Goal: Task Accomplishment & Management: Manage account settings

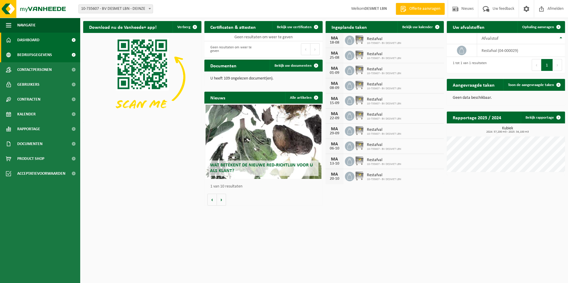
click at [23, 54] on span "Bedrijfsgegevens" at bounding box center [34, 55] width 35 height 15
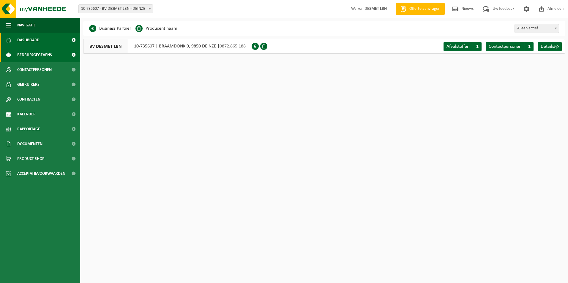
click at [34, 38] on span "Dashboard" at bounding box center [28, 40] width 22 height 15
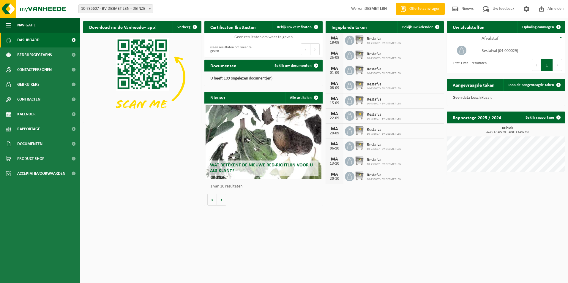
click at [336, 40] on div "MA" at bounding box center [335, 38] width 12 height 5
click at [409, 26] on span "Bekijk uw kalender" at bounding box center [417, 27] width 31 height 4
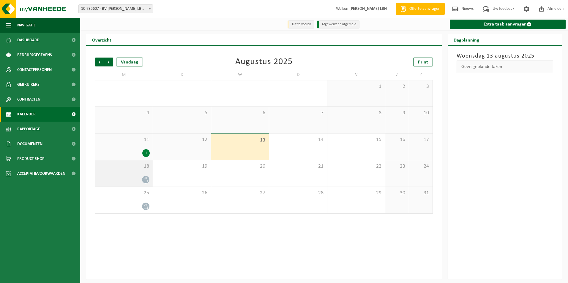
click at [145, 181] on icon at bounding box center [145, 179] width 5 height 5
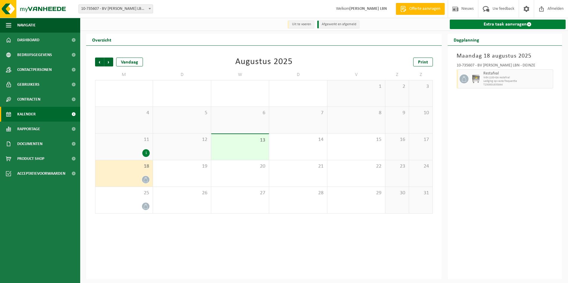
click at [523, 23] on link "Extra taak aanvragen" at bounding box center [508, 25] width 116 height 10
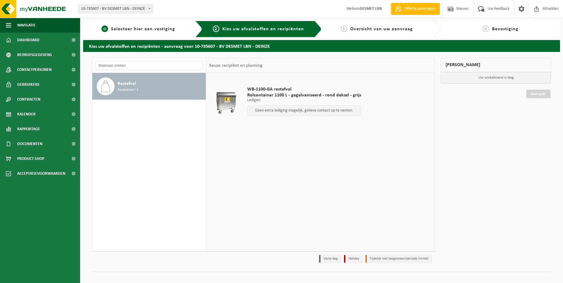
click at [118, 28] on span "Selecteer hier een vestiging" at bounding box center [143, 29] width 64 height 5
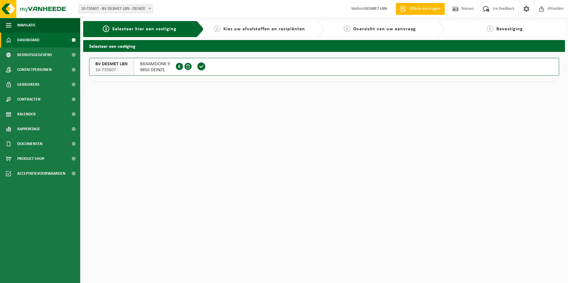
click at [35, 43] on span "Dashboard" at bounding box center [28, 40] width 22 height 15
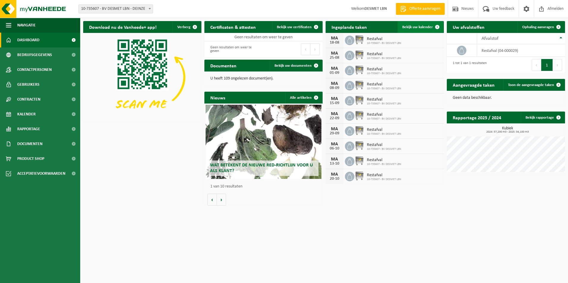
click at [429, 27] on span "Bekijk uw kalender" at bounding box center [417, 27] width 31 height 4
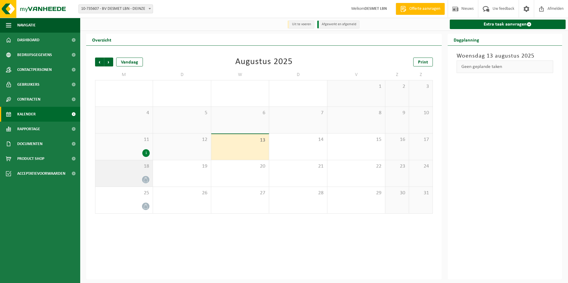
click at [138, 184] on div at bounding box center [123, 180] width 51 height 8
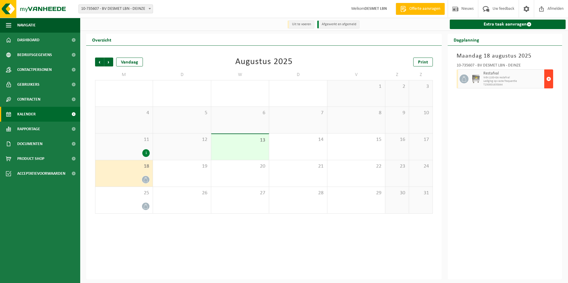
click at [549, 80] on span "button" at bounding box center [548, 79] width 5 height 12
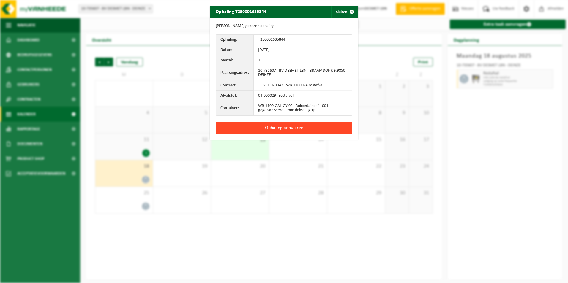
click at [298, 130] on button "Ophaling annuleren" at bounding box center [284, 128] width 137 height 12
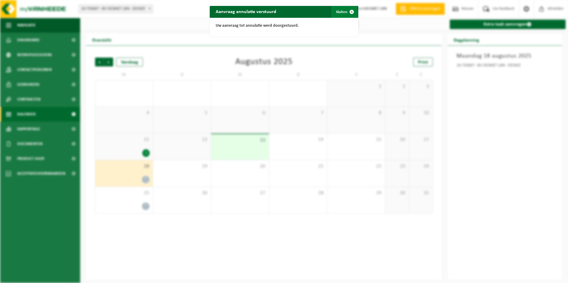
click at [335, 15] on button "Sluiten" at bounding box center [344, 12] width 26 height 12
